Goal: Communication & Community: Answer question/provide support

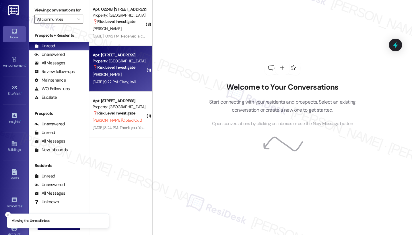
click at [119, 75] on div "[PERSON_NAME]" at bounding box center [119, 74] width 54 height 7
click at [122, 75] on div "[PERSON_NAME]" at bounding box center [119, 74] width 54 height 7
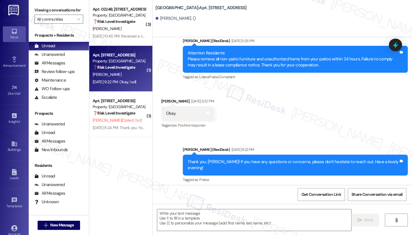
scroll to position [618, 0]
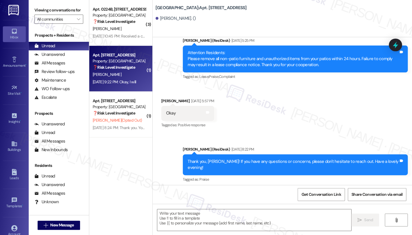
click at [206, 159] on div "Thank you, [PERSON_NAME]! If you have any questions or concerns, please don't h…" at bounding box center [293, 165] width 211 height 12
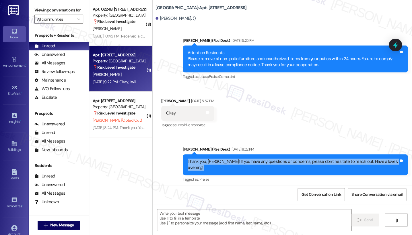
click at [206, 159] on div "Thank you, [PERSON_NAME]! If you have any questions or concerns, please don't h…" at bounding box center [293, 165] width 211 height 12
type textarea "Fetching suggested responses. Please feel free to read through the conversation…"
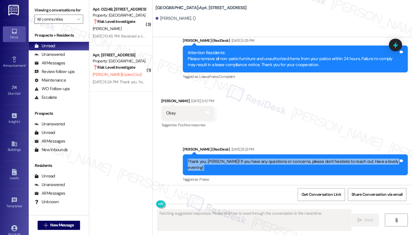
scroll to position [669, 0]
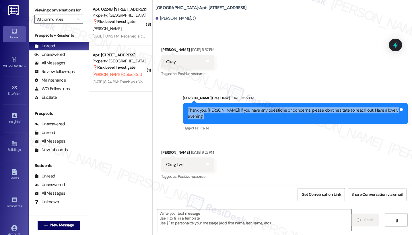
click at [211, 221] on textarea at bounding box center [254, 221] width 194 height 22
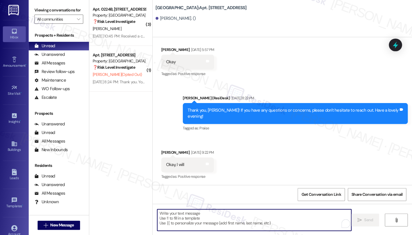
type textarea "t"
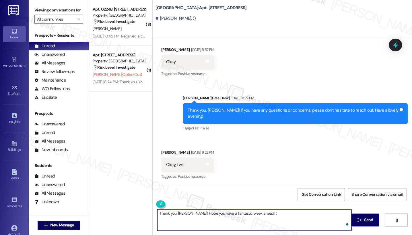
type textarea "Thank you, [PERSON_NAME]! Hope you have a fantastic week ahead! :)"
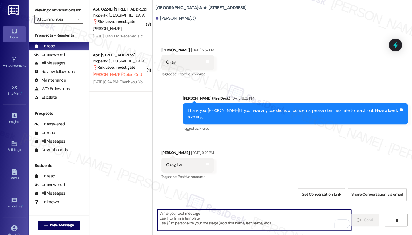
scroll to position [709, 0]
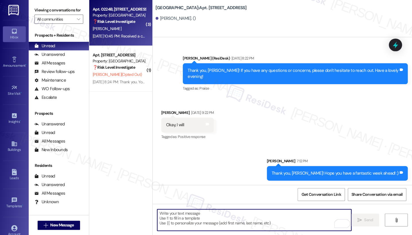
click at [125, 22] on strong "❓ Risk Level: Investigate" at bounding box center [114, 21] width 42 height 5
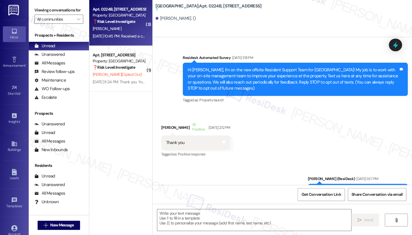
scroll to position [7397, 0]
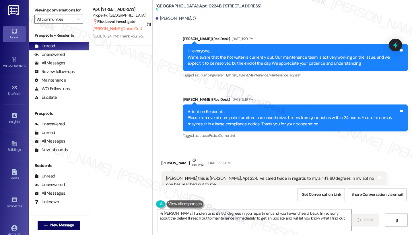
scroll to position [7901, 0]
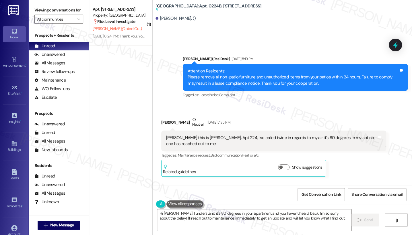
click at [205, 135] on div "[PERSON_NAME] this is [PERSON_NAME]. Apt 224, I've called twice in regards to m…" at bounding box center [271, 141] width 211 height 12
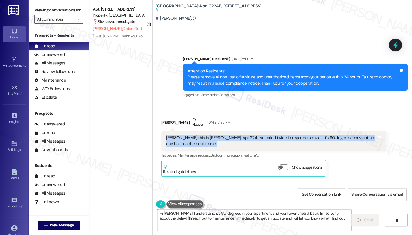
click at [205, 135] on div "[PERSON_NAME] this is [PERSON_NAME]. Apt 224, I've called twice in regards to m…" at bounding box center [271, 141] width 211 height 12
click at [267, 135] on div "[PERSON_NAME] this is [PERSON_NAME]. Apt 224, I've called twice in regards to m…" at bounding box center [271, 141] width 211 height 12
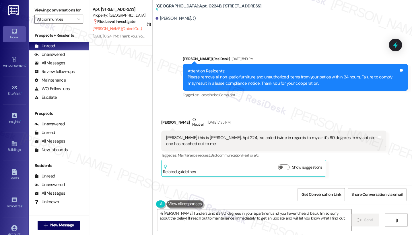
click at [250, 135] on div "[PERSON_NAME] this is [PERSON_NAME]. Apt 224, I've called twice in regards to m…" at bounding box center [271, 141] width 211 height 12
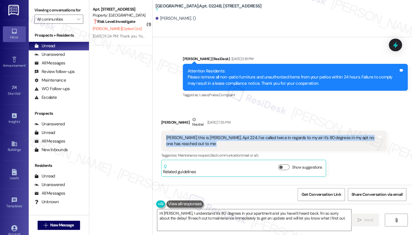
click at [250, 135] on div "[PERSON_NAME] this is [PERSON_NAME]. Apt 224, I've called twice in regards to m…" at bounding box center [271, 141] width 211 height 12
click at [303, 135] on div "[PERSON_NAME] this is [PERSON_NAME]. Apt 224, I've called twice in regards to m…" at bounding box center [271, 141] width 211 height 12
click at [294, 135] on div "[PERSON_NAME] this is [PERSON_NAME]. Apt 224, I've called twice in regards to m…" at bounding box center [271, 141] width 211 height 12
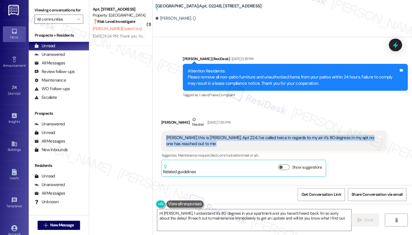
click at [294, 135] on div "[PERSON_NAME] this is [PERSON_NAME]. Apt 224, I've called twice in regards to m…" at bounding box center [271, 141] width 211 height 12
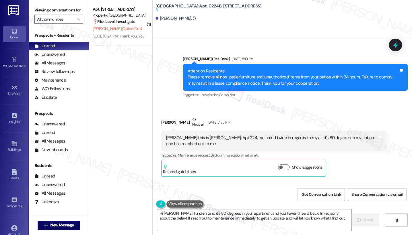
click at [294, 135] on div "[PERSON_NAME] this is [PERSON_NAME]. Apt 224, I've called twice in regards to m…" at bounding box center [271, 141] width 211 height 12
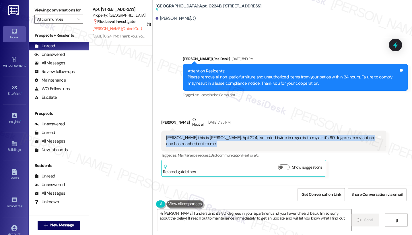
click at [294, 135] on div "[PERSON_NAME] this is [PERSON_NAME]. Apt 224, I've called twice in regards to m…" at bounding box center [271, 141] width 211 height 12
copy div "[PERSON_NAME] this is [PERSON_NAME]. Apt 224, I've called twice in regards to m…"
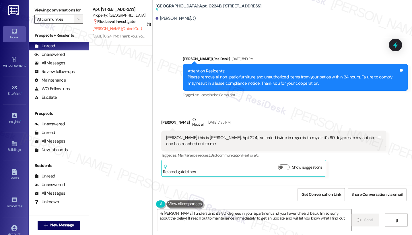
drag, startPoint x: 44, startPoint y: 8, endPoint x: 73, endPoint y: 22, distance: 32.6
click at [44, 8] on label "Viewing conversations for" at bounding box center [58, 10] width 49 height 9
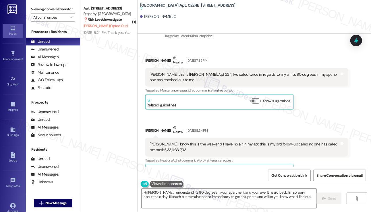
scroll to position [7997, 0]
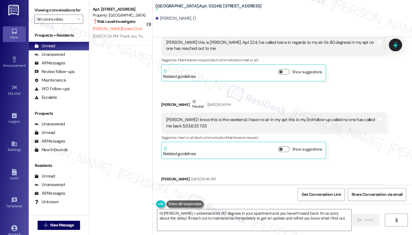
click at [206, 117] on div "[PERSON_NAME] I know this is the weekend, I have no air in my apt this is my 3r…" at bounding box center [271, 123] width 211 height 12
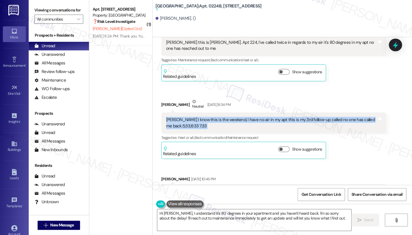
click at [206, 117] on div "[PERSON_NAME] I know this is the weekend, I have no air in my apt this is my 3r…" at bounding box center [271, 123] width 211 height 12
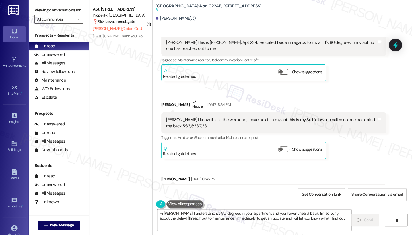
click at [191, 189] on div "Received a call back at 7:38, maintenance stated they would be here at 9:00 no …" at bounding box center [271, 195] width 211 height 12
copy div "Received a call back at 7:38, maintenance stated they would be here at 9:00 no …"
click at [45, 8] on label "Viewing conversations for" at bounding box center [58, 10] width 49 height 9
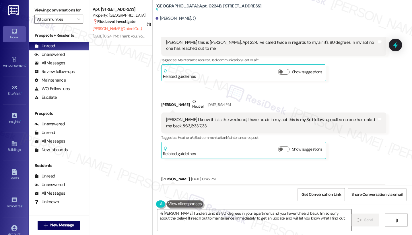
click at [243, 215] on textarea "Hi [PERSON_NAME], I understand it's 80 degrees in your apartment and you haven'…" at bounding box center [254, 221] width 194 height 22
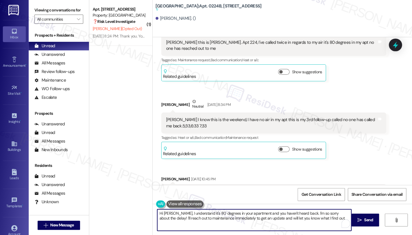
drag, startPoint x: 309, startPoint y: 217, endPoint x: 264, endPoint y: 208, distance: 45.8
click at [264, 208] on div "Hi [PERSON_NAME], I understand it's 80 degrees in your apartment and you haven'…" at bounding box center [282, 225] width 259 height 43
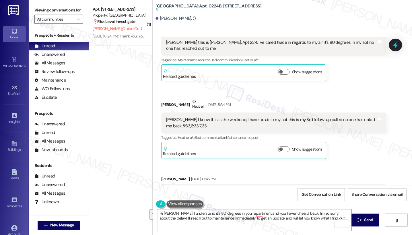
click at [35, 6] on label "Viewing conversations for" at bounding box center [58, 10] width 49 height 9
click at [285, 220] on textarea "Hi [PERSON_NAME], I understand it's 80 degrees in your apartment and you haven'…" at bounding box center [254, 221] width 194 height 22
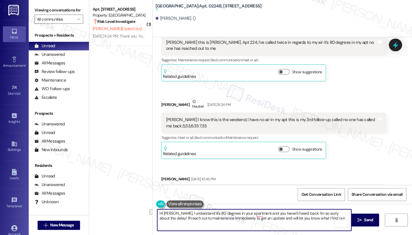
drag, startPoint x: 320, startPoint y: 218, endPoint x: 298, endPoint y: 217, distance: 22.1
click at [298, 217] on textarea "Hi [PERSON_NAME], I understand it's 80 degrees in your apartment and you haven'…" at bounding box center [254, 221] width 194 height 22
click at [185, 213] on textarea "Hi [PERSON_NAME], I understand it's 80 degrees in your apartment and you haven'…" at bounding box center [254, 221] width 194 height 22
click at [174, 216] on textarea "Hi [PERSON_NAME], I understand it's 80 degrees in your apartment and you haven'…" at bounding box center [254, 221] width 194 height 22
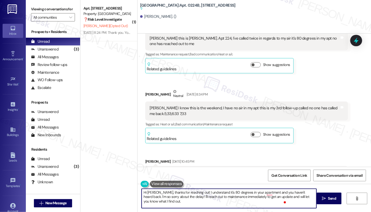
scroll to position [8009, 0]
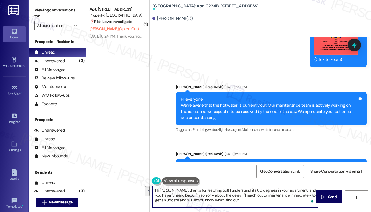
drag, startPoint x: 246, startPoint y: 202, endPoint x: 235, endPoint y: 195, distance: 13.6
click at [235, 195] on textarea "Hi [PERSON_NAME], thanks for reaching out! I understand it's 80 degrees in your…" at bounding box center [235, 197] width 165 height 22
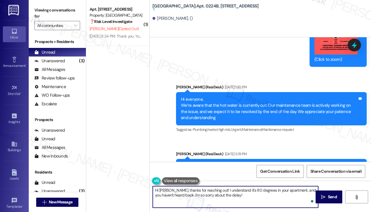
paste textarea "Hi [PERSON_NAME], I wanted to follow up with you regarding the AC issue in Apt …"
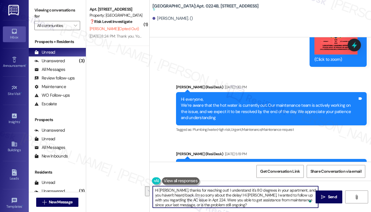
drag, startPoint x: 211, startPoint y: 200, endPoint x: 236, endPoint y: 195, distance: 25.4
click at [236, 195] on textarea "Hi [PERSON_NAME], thanks for reaching out! I understand it's 80 degrees in your…" at bounding box center [235, 197] width 165 height 22
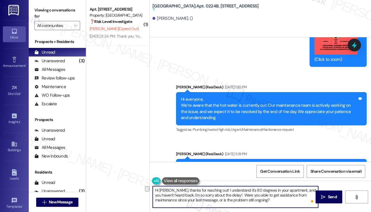
drag, startPoint x: 235, startPoint y: 194, endPoint x: 188, endPoint y: 194, distance: 47.0
click at [188, 194] on textarea "Hi [PERSON_NAME], thanks for reaching out! I understand it's 80 degrees in your…" at bounding box center [235, 197] width 165 height 22
click at [225, 199] on textarea "Hi [PERSON_NAME], thanks for reaching out! I understand it's 80 degrees in your…" at bounding box center [235, 197] width 165 height 22
type textarea "Hi [PERSON_NAME], thanks for reaching out! I understand it's 80 degrees in your…"
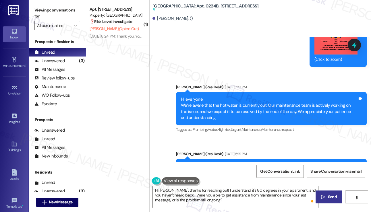
click at [323, 194] on button " Send" at bounding box center [328, 196] width 27 height 13
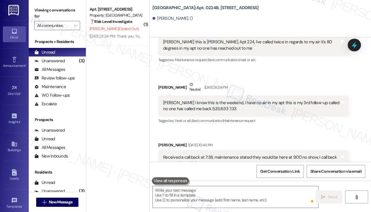
scroll to position [8237, 0]
